Goal: Find specific page/section

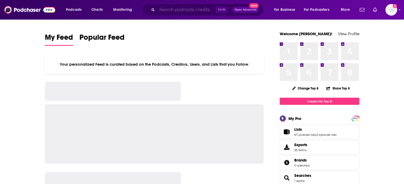
drag, startPoint x: 0, startPoint y: 0, endPoint x: 174, endPoint y: 8, distance: 174.2
click at [174, 8] on input "Search podcasts, credits, & more..." at bounding box center [186, 10] width 58 height 8
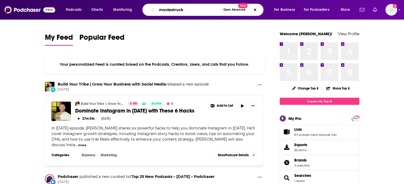
type input "moviestruck"
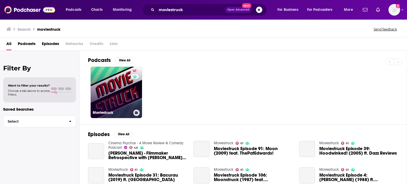
click at [124, 90] on link "61 Moviestruck" at bounding box center [116, 92] width 51 height 51
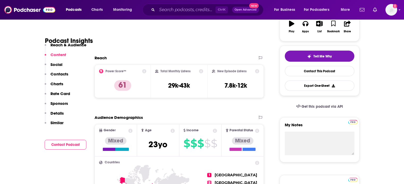
scroll to position [27, 0]
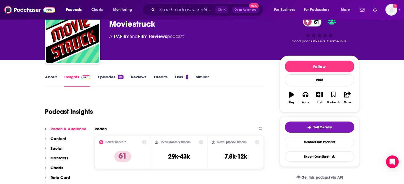
click at [138, 53] on div "[PERSON_NAME] Moviestruck 61 A TV , Film and Film Reviews podcast" at bounding box center [190, 35] width 162 height 42
